Goal: Use online tool/utility: Utilize a website feature to perform a specific function

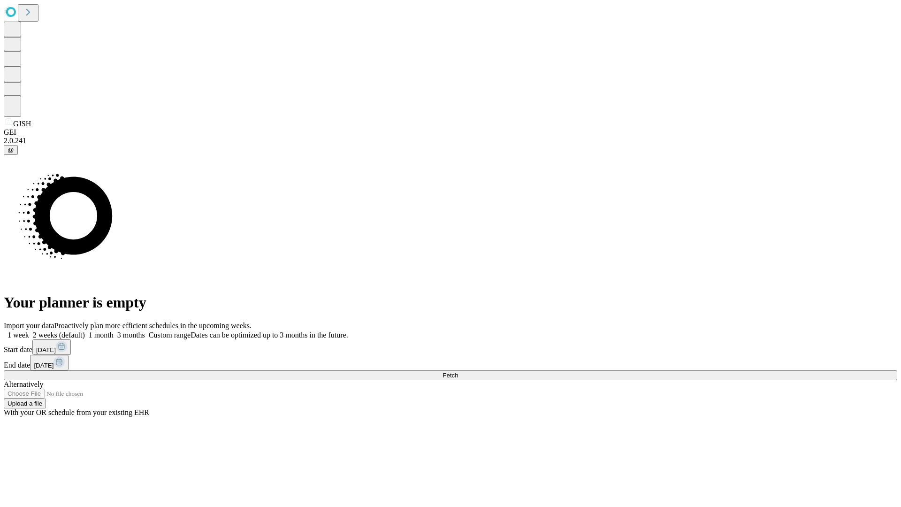
click at [458, 372] on span "Fetch" at bounding box center [449, 375] width 15 height 7
